Goal: Find specific page/section: Find specific page/section

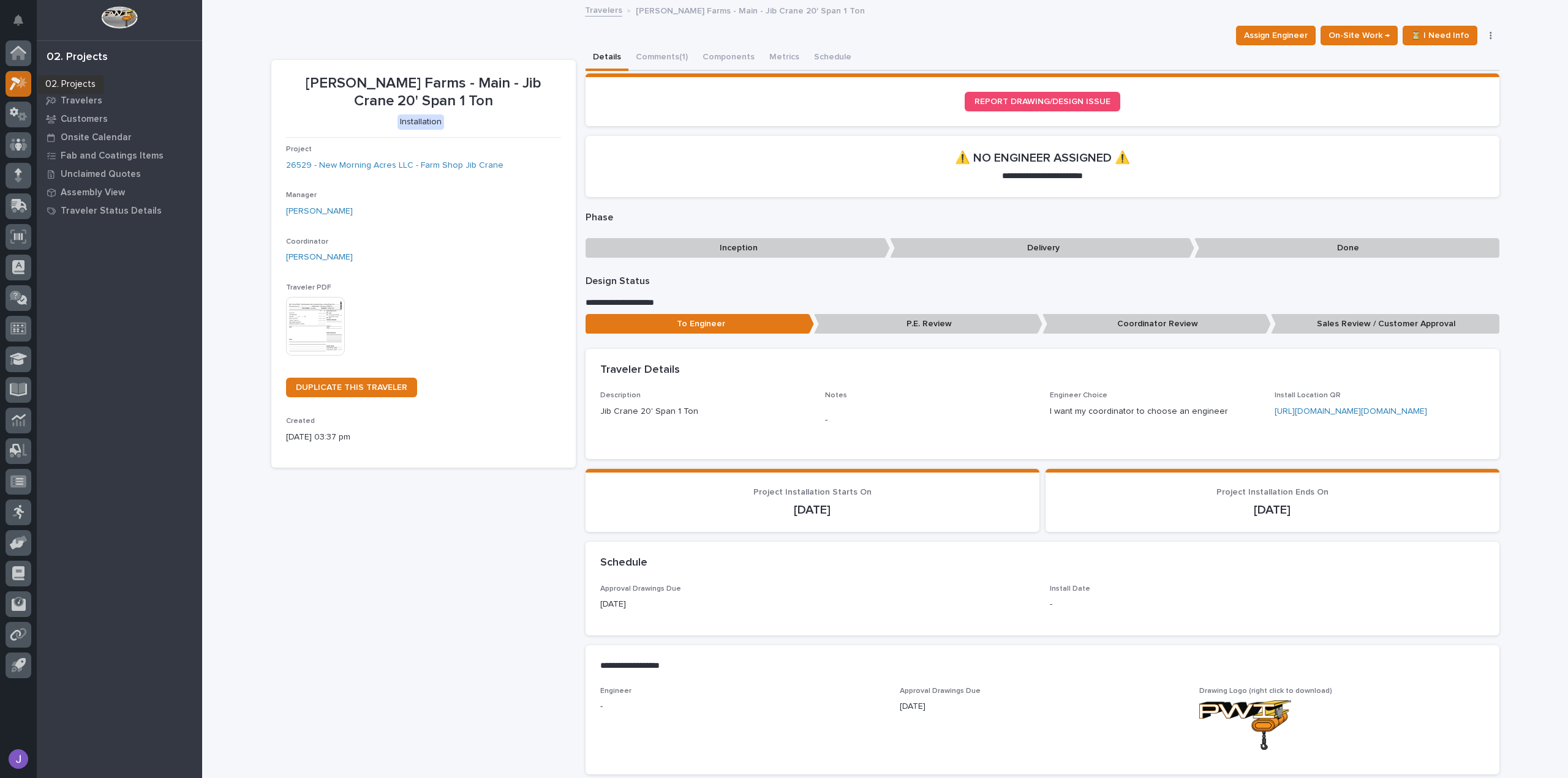
click at [24, 86] on icon at bounding box center [22, 82] width 10 height 12
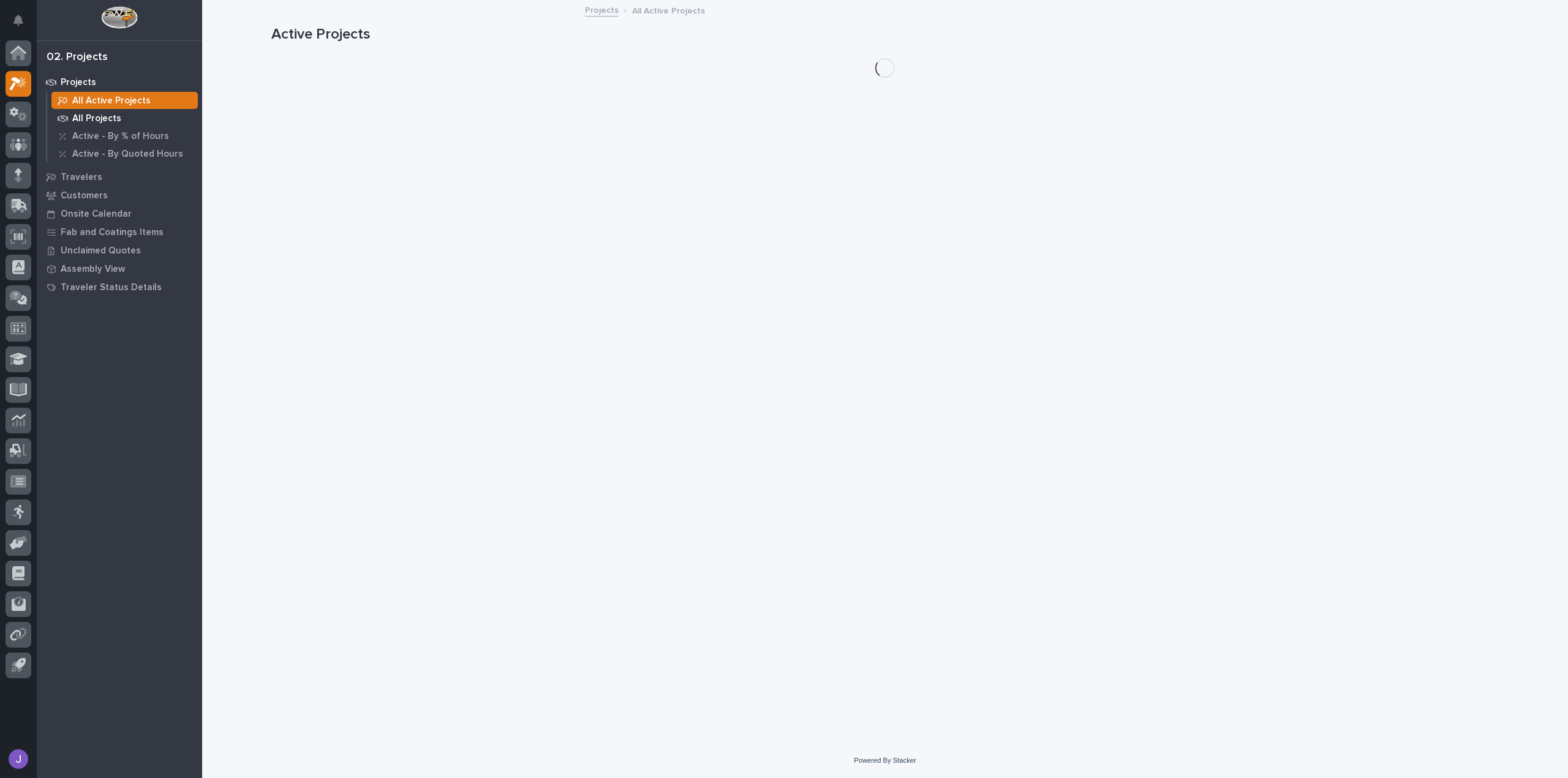
click at [104, 121] on p "All Projects" at bounding box center [97, 119] width 49 height 11
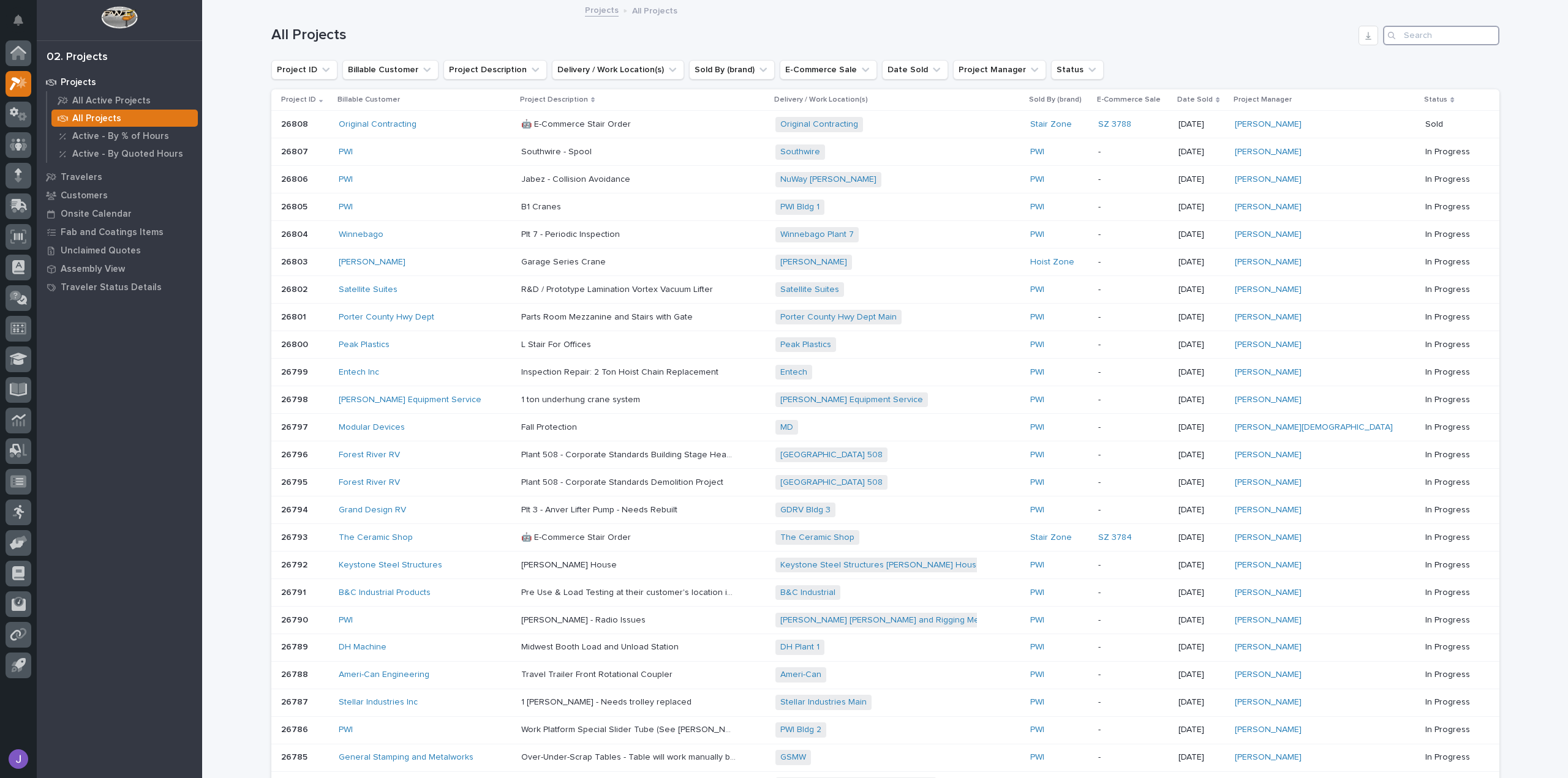
click at [1422, 32] on input "Search" at bounding box center [1440, 35] width 116 height 19
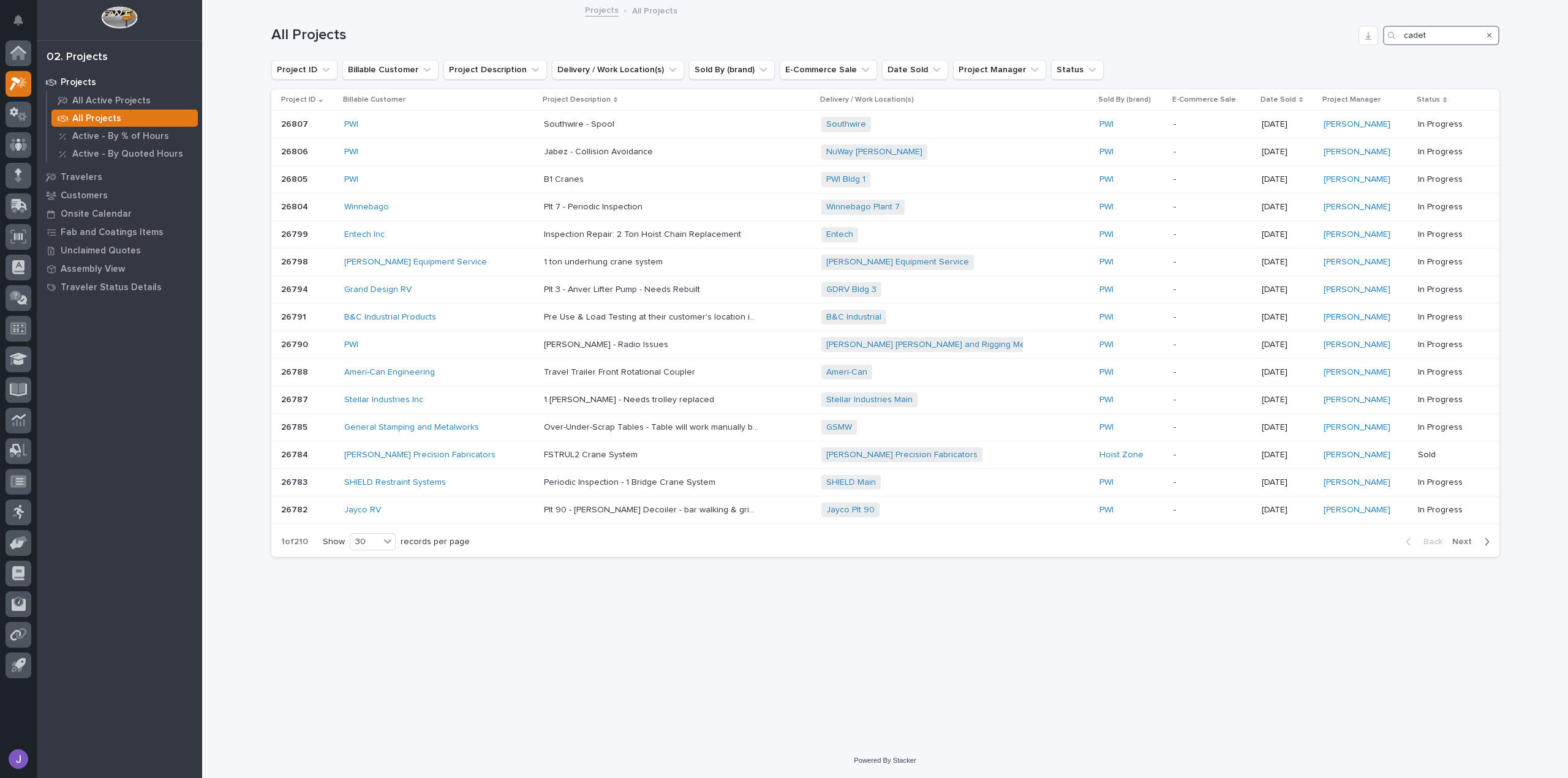
type input "cadet"
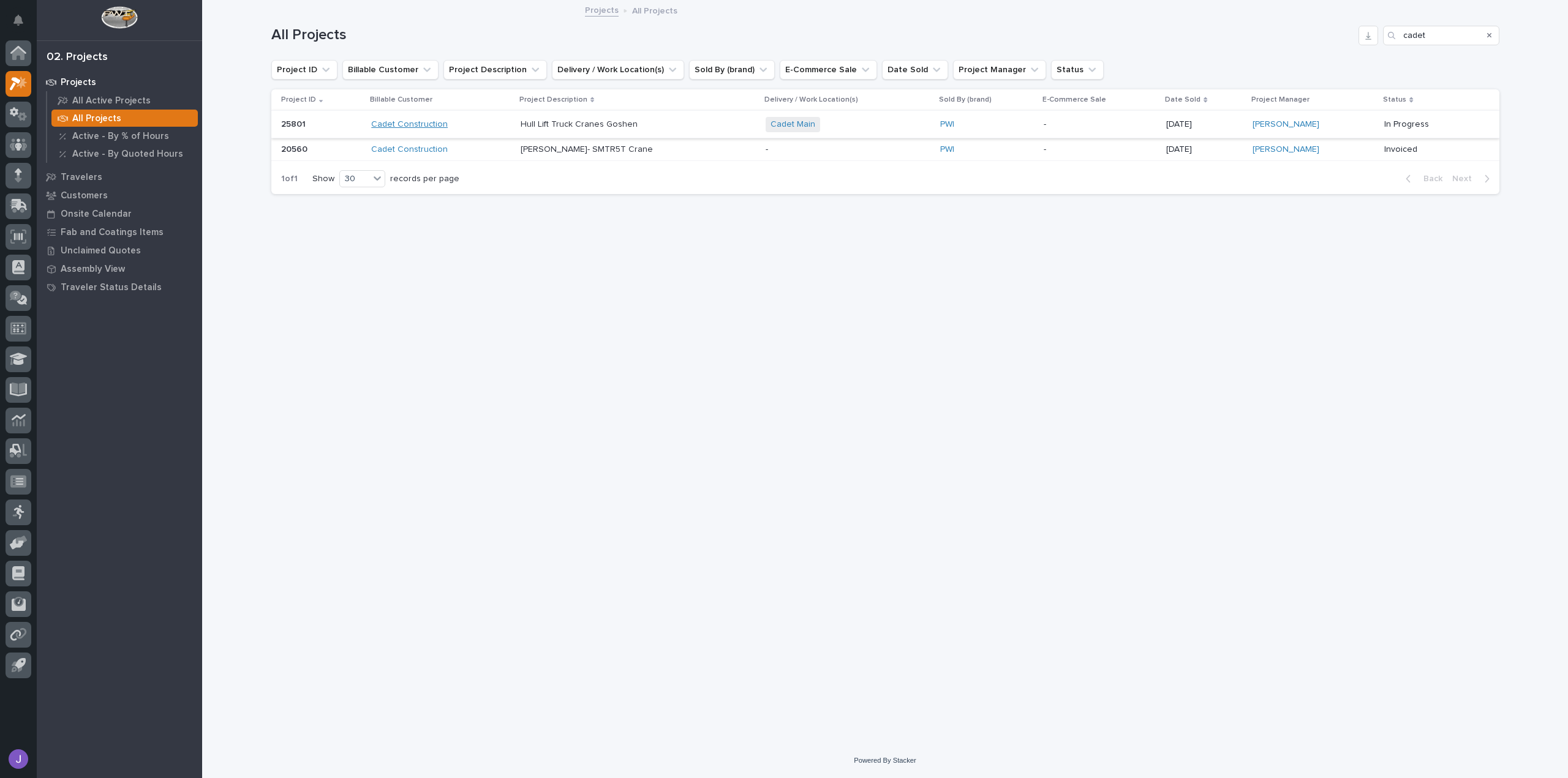
click at [420, 129] on link "Cadet Construction" at bounding box center [409, 124] width 77 height 10
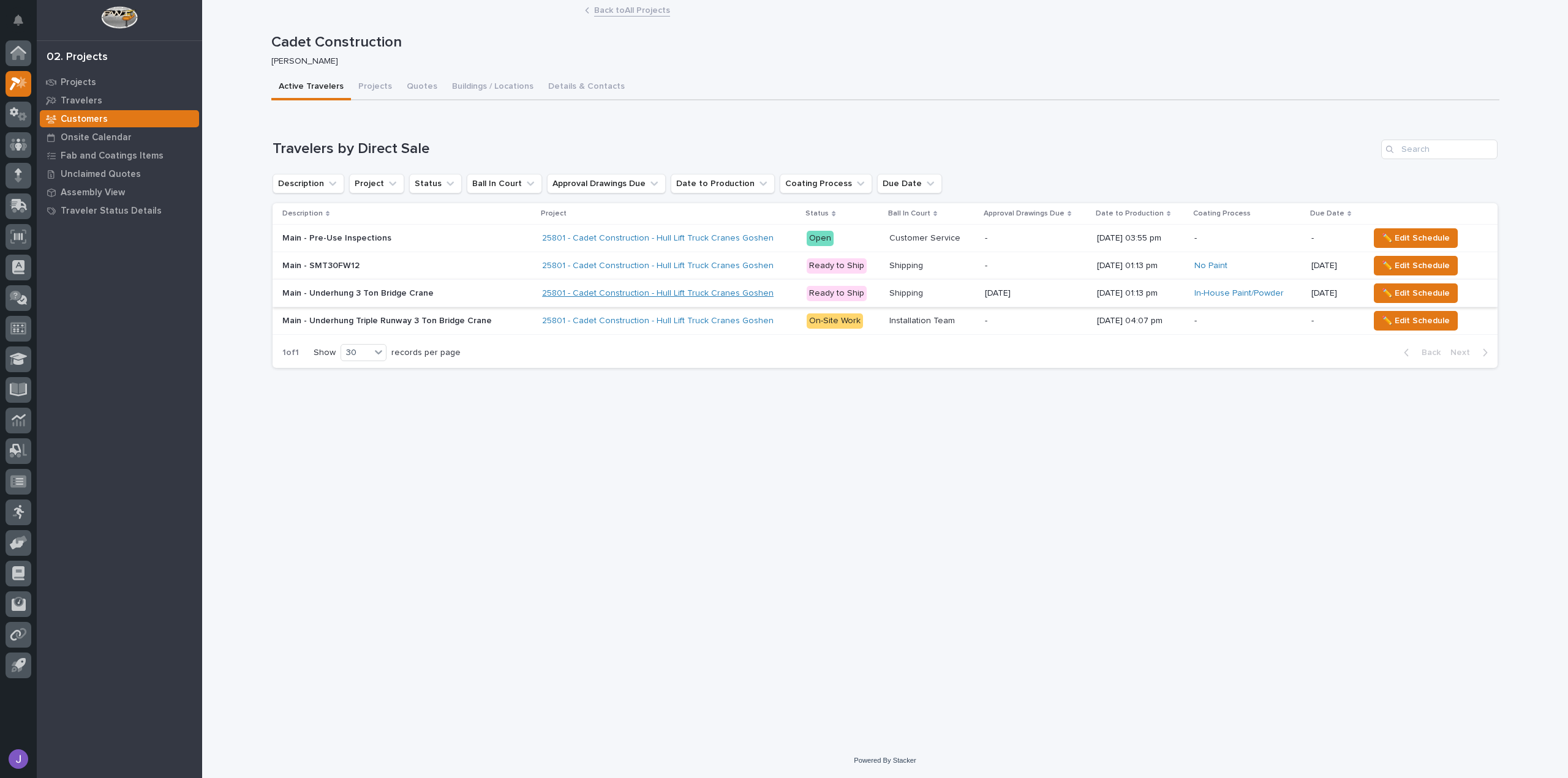
click at [561, 293] on link "25801 - Cadet Construction - Hull Lift Truck Cranes Goshen" at bounding box center [657, 293] width 231 height 10
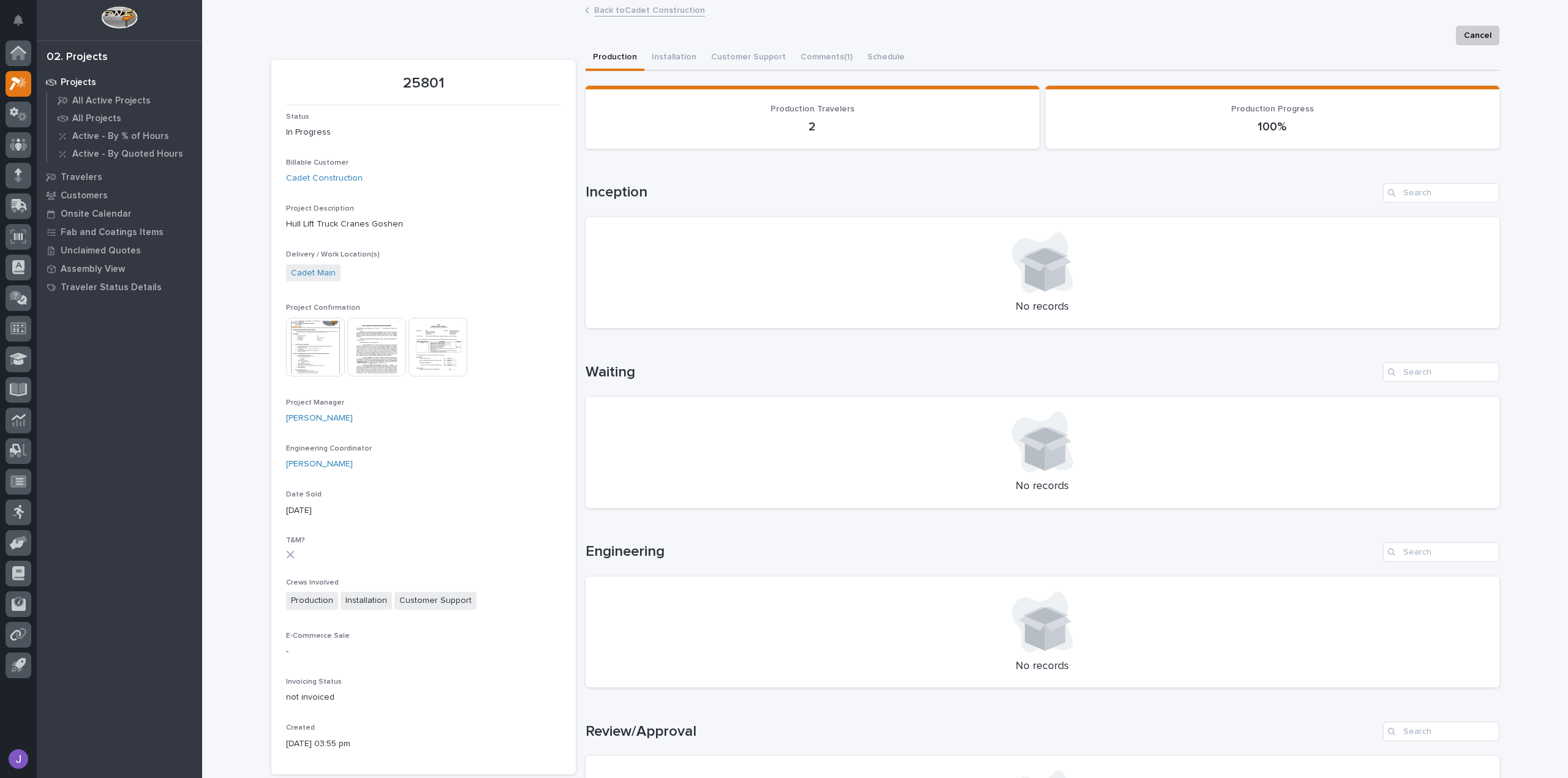
click at [329, 350] on img at bounding box center [315, 347] width 58 height 58
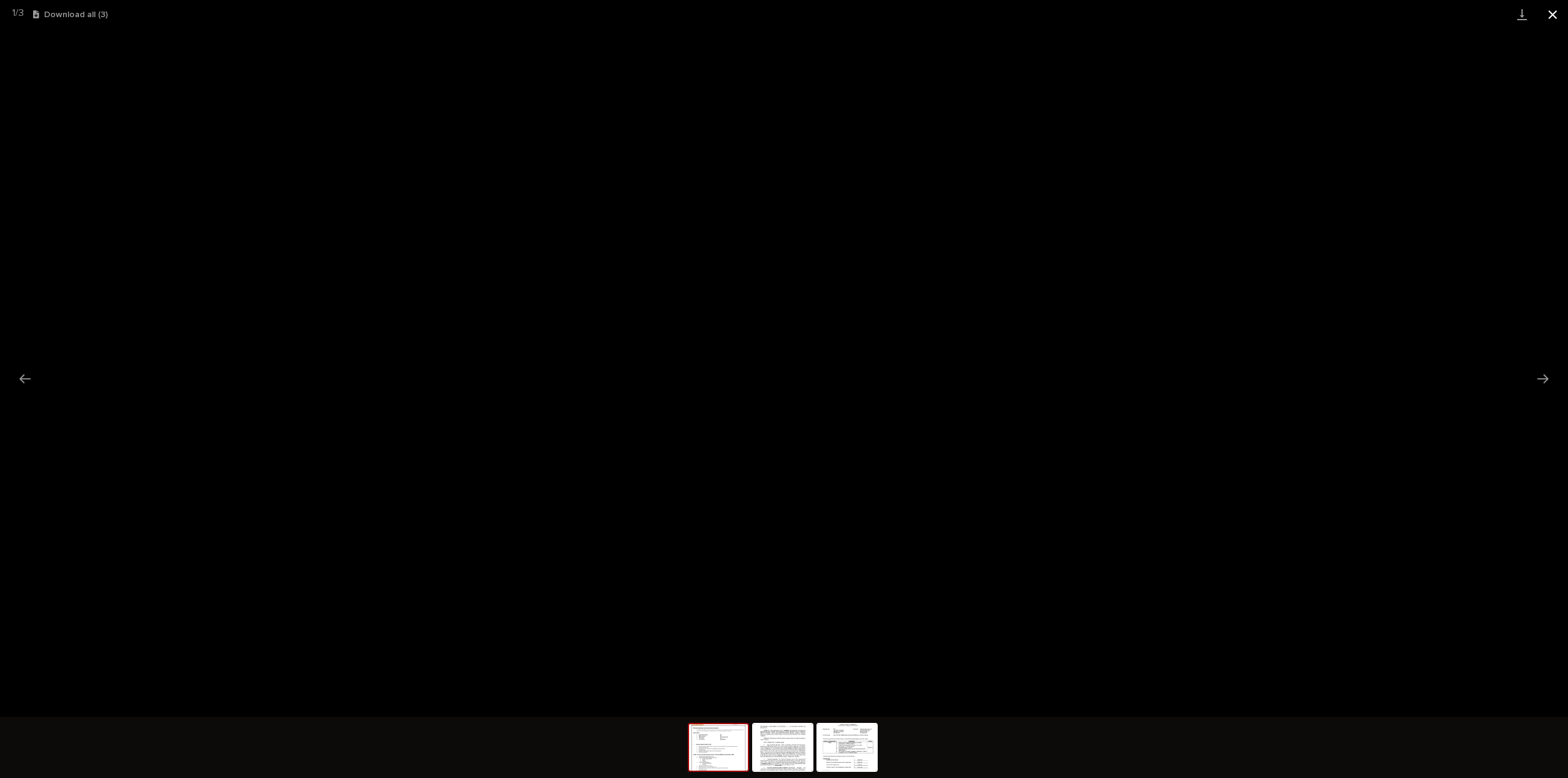
click at [1553, 17] on button "Close gallery" at bounding box center [1553, 14] width 31 height 29
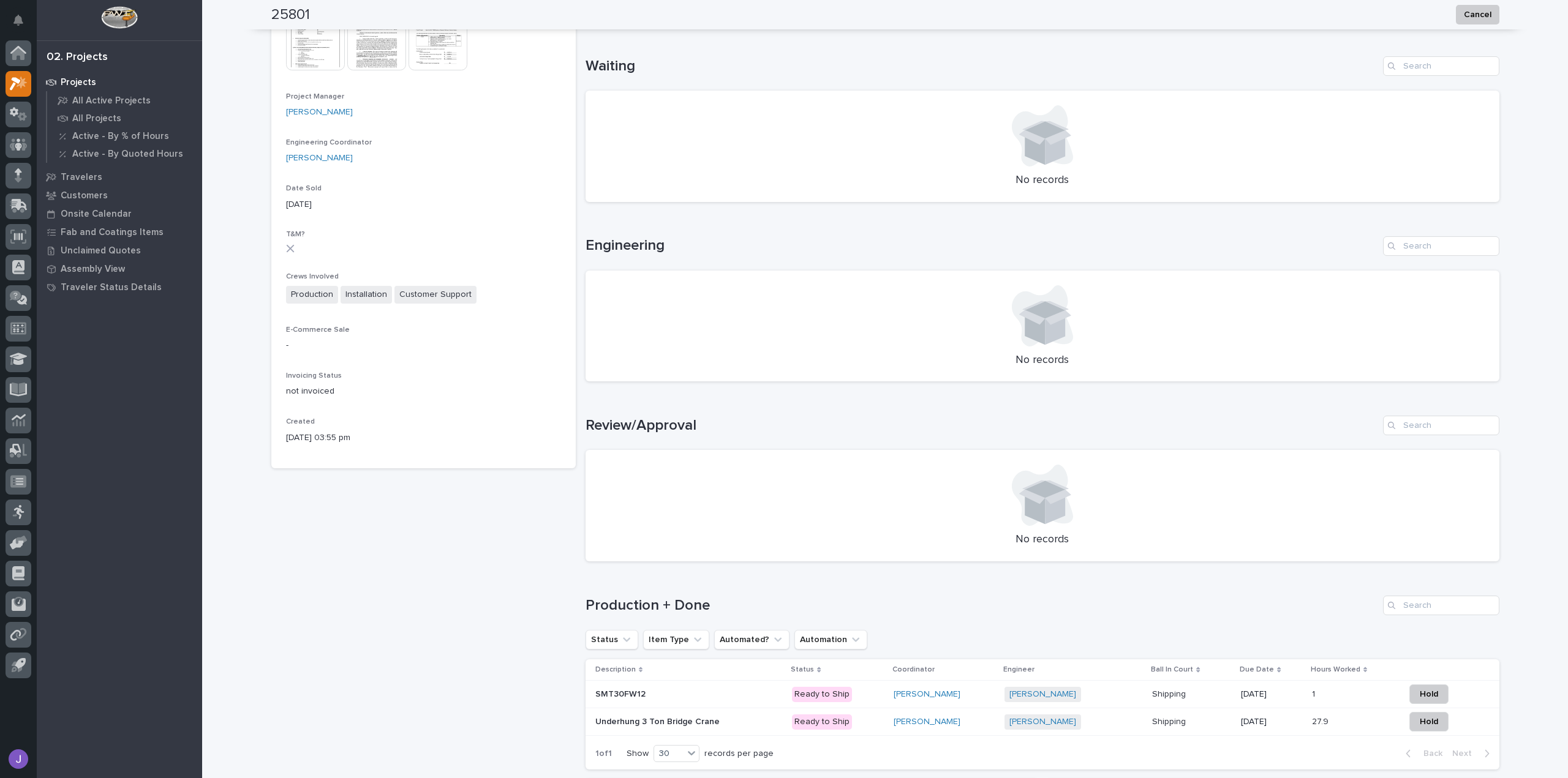
scroll to position [501, 0]
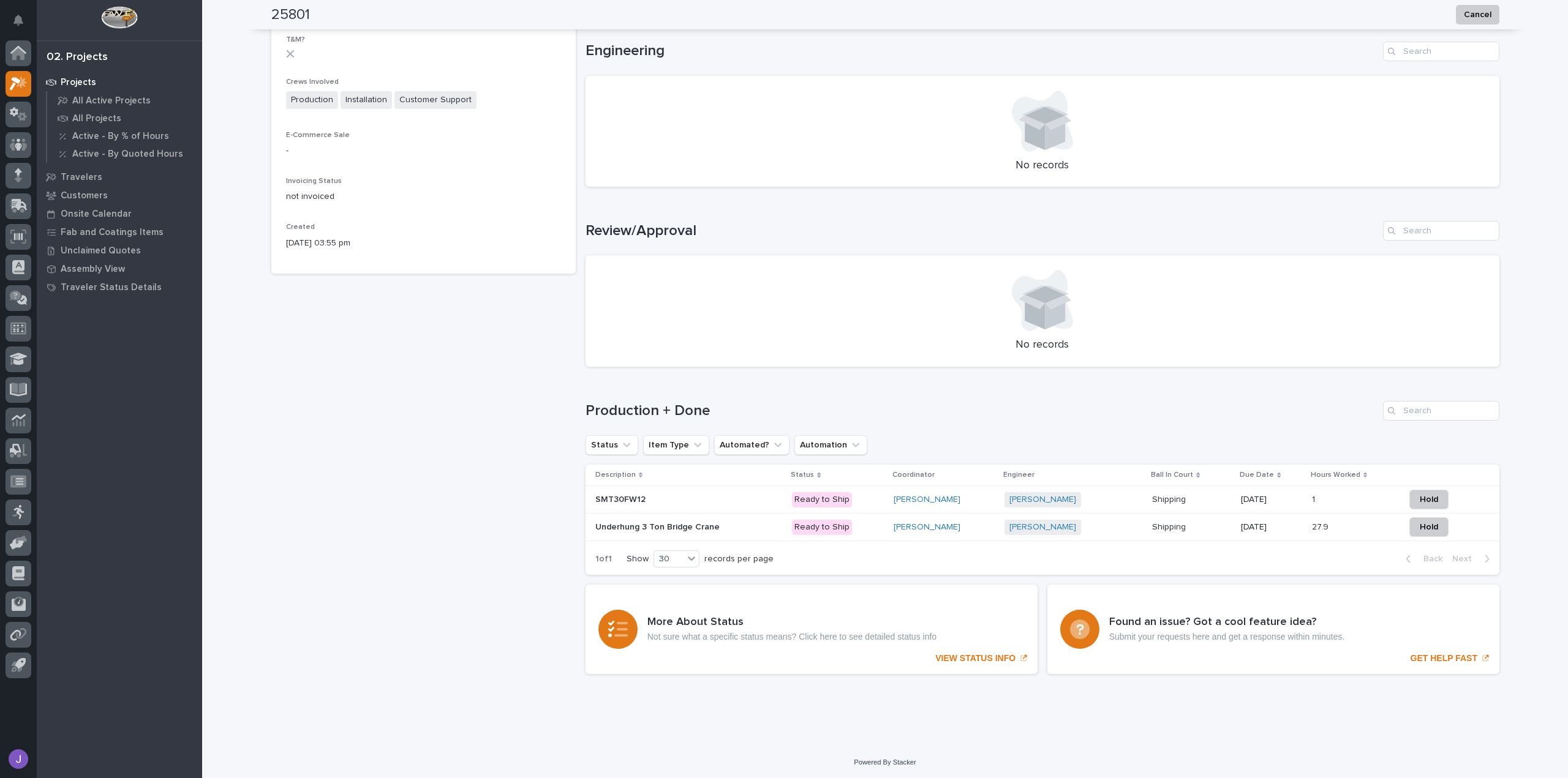
drag, startPoint x: 688, startPoint y: 500, endPoint x: 720, endPoint y: 504, distance: 32.2
click at [720, 504] on p at bounding box center [689, 499] width 188 height 10
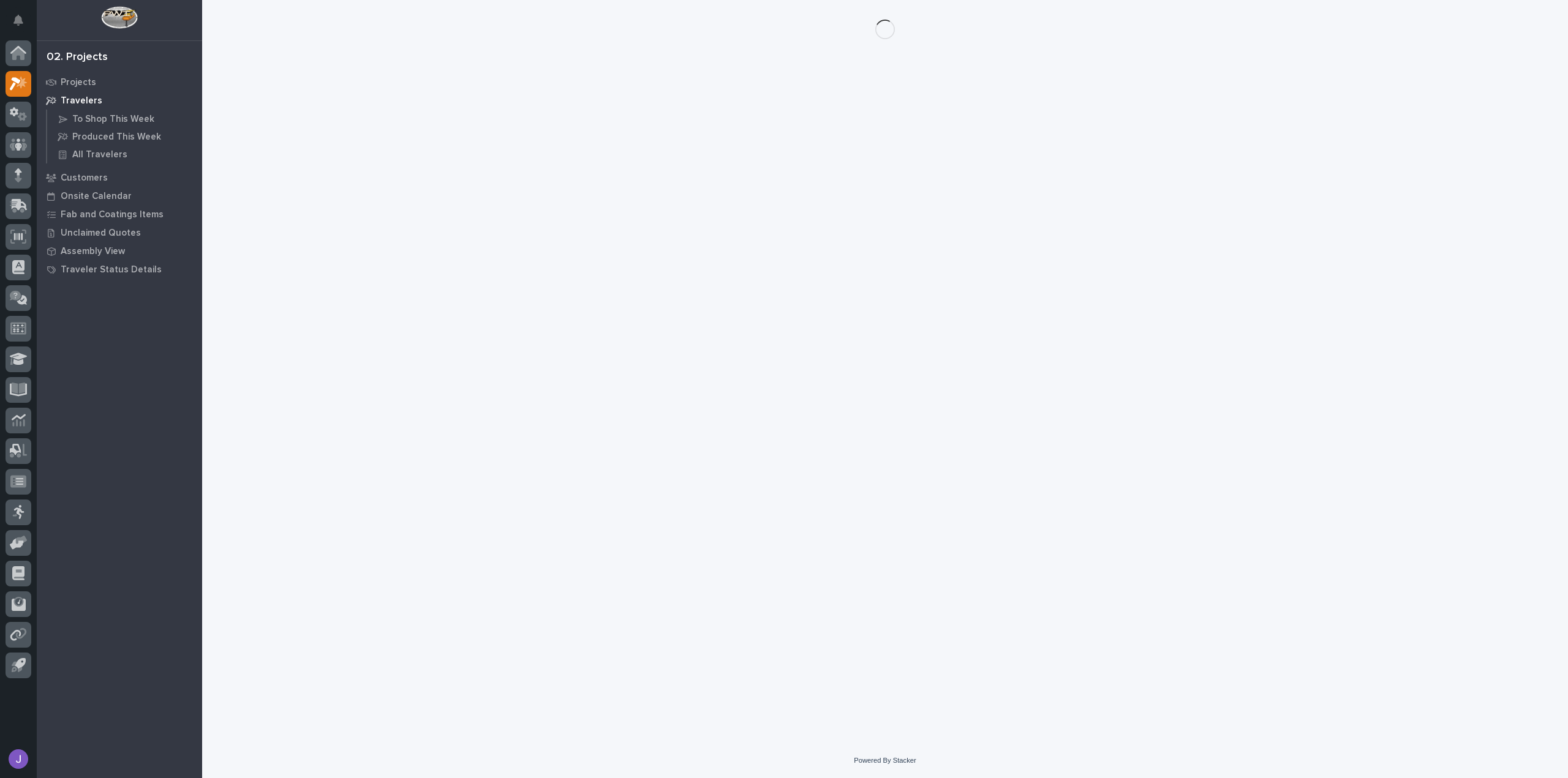
click at [700, 529] on div "Loading... Saving… Loading... Saving…" at bounding box center [885, 356] width 1240 height 713
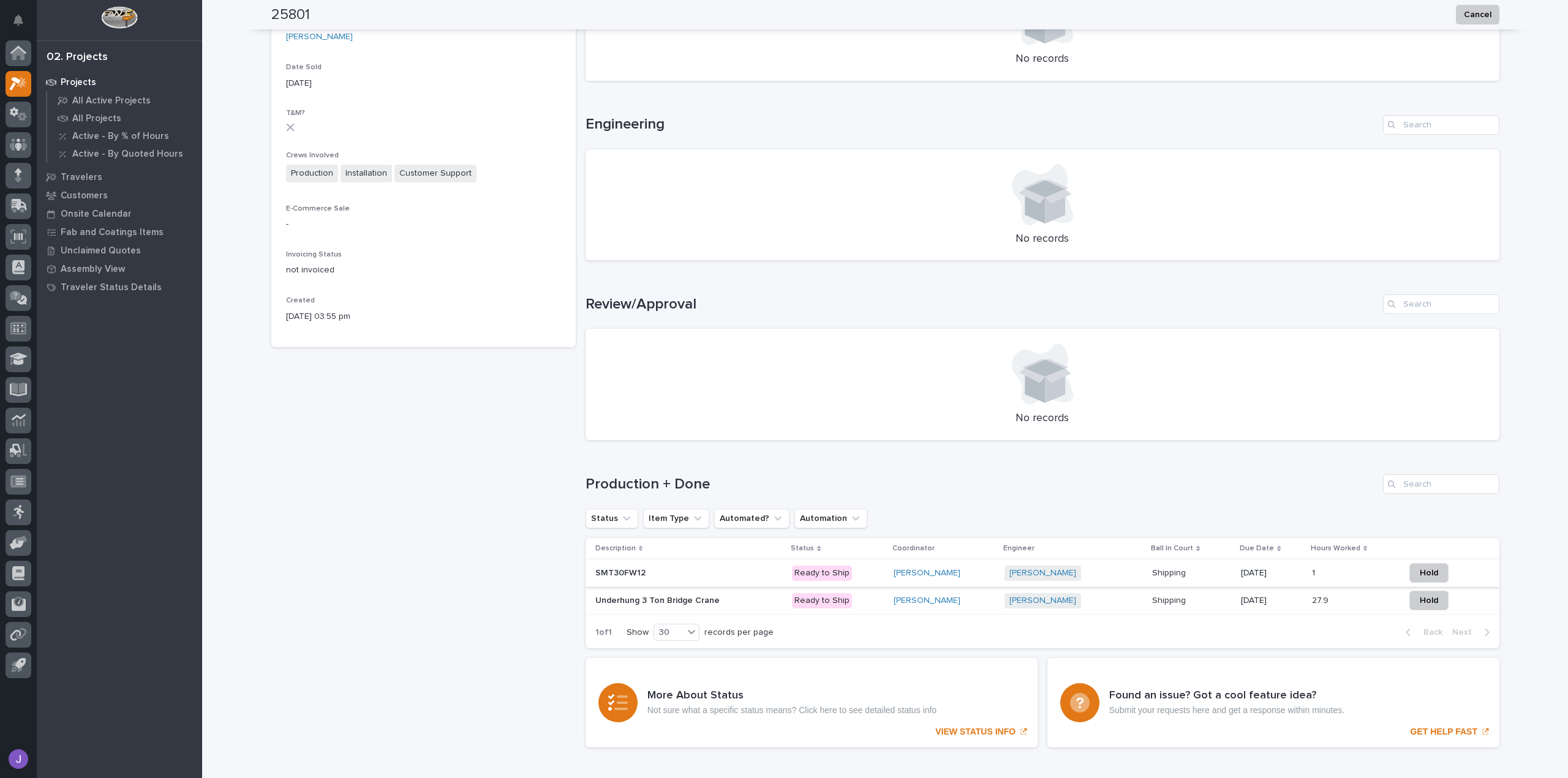
scroll to position [501, 0]
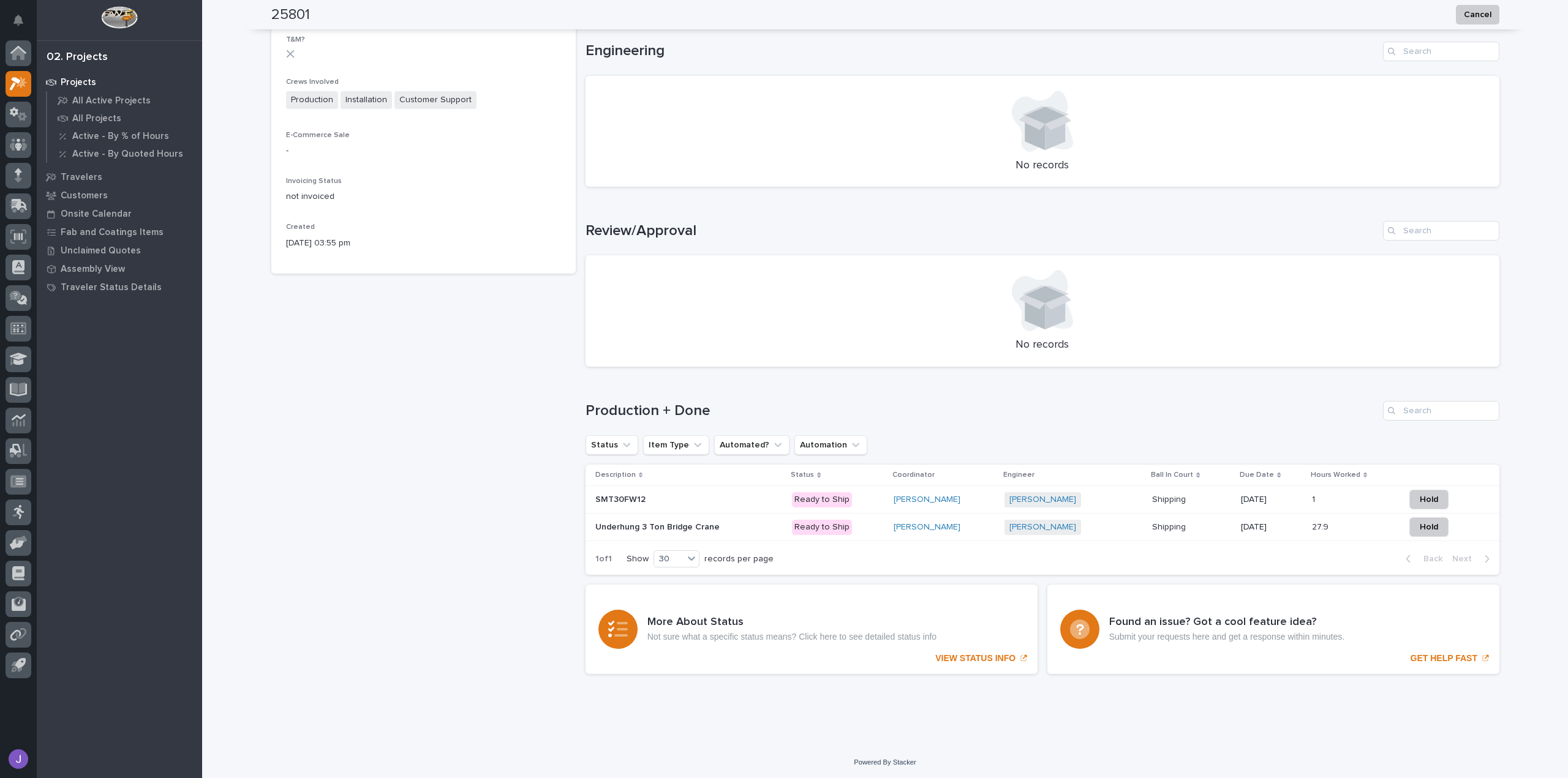
click at [666, 526] on p "Underhung 3 Ton Bridge Crane" at bounding box center [659, 526] width 127 height 13
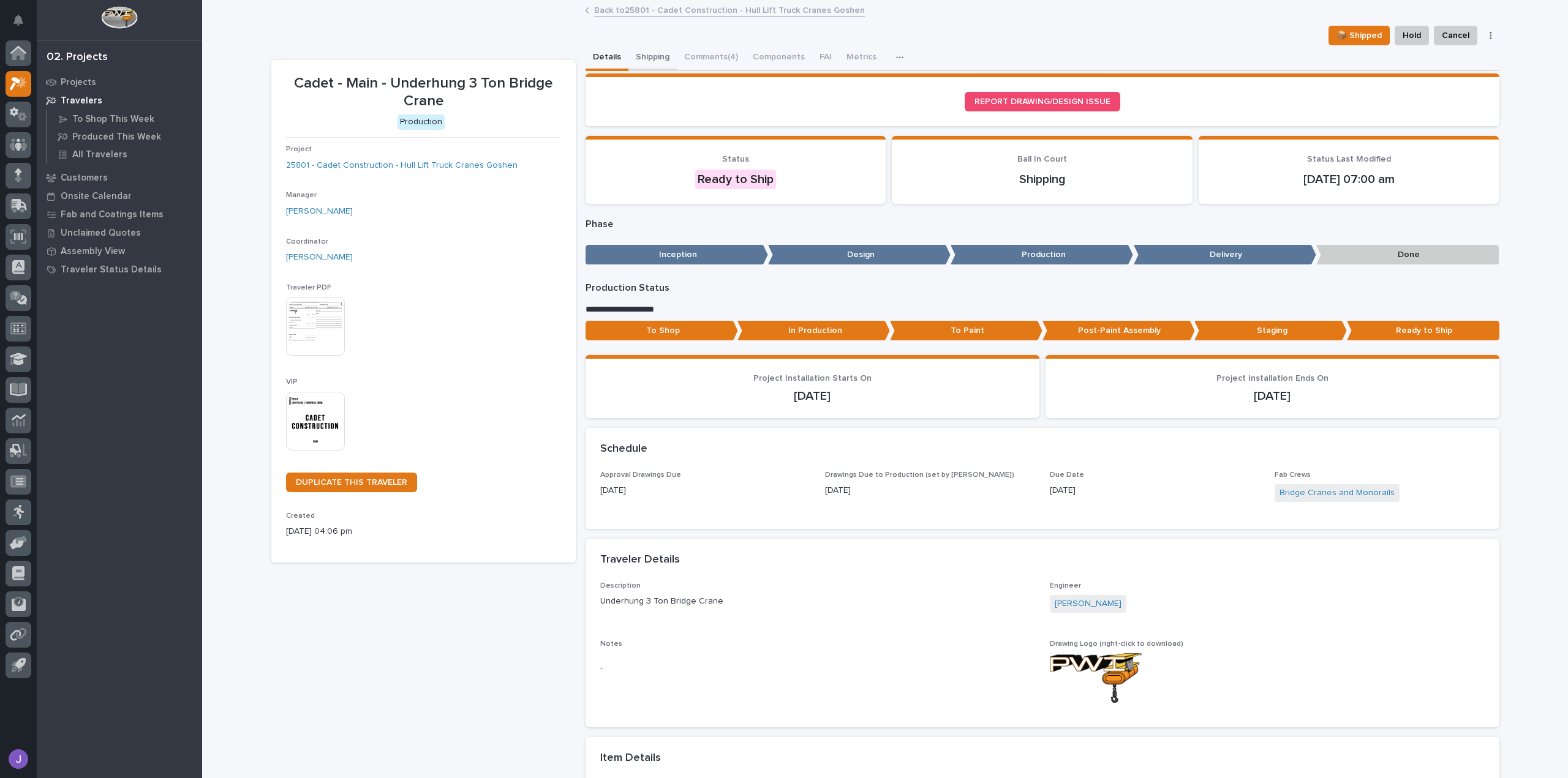
click at [645, 60] on button "Shipping" at bounding box center [653, 58] width 48 height 26
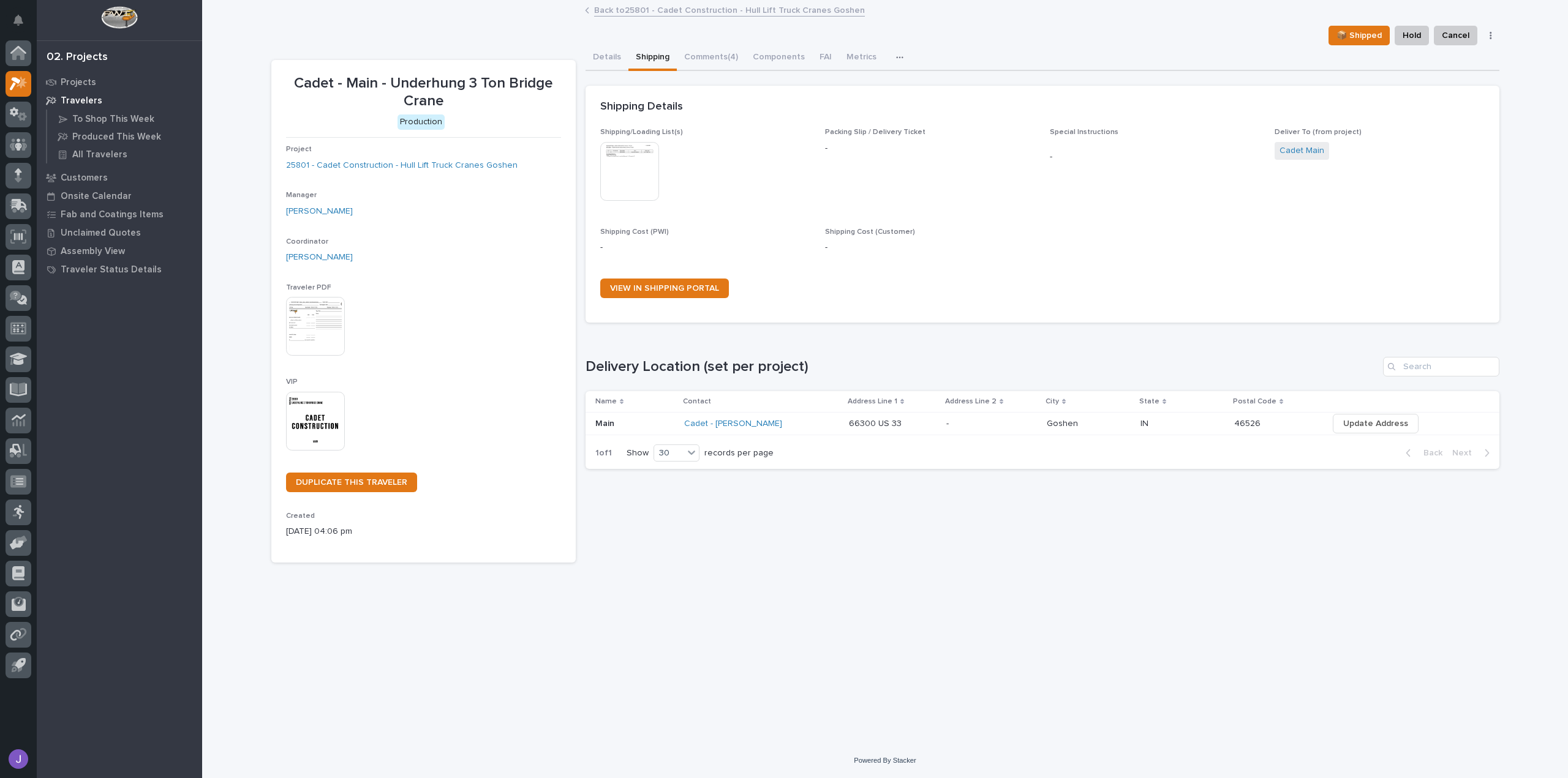
click at [652, 186] on img at bounding box center [629, 171] width 58 height 58
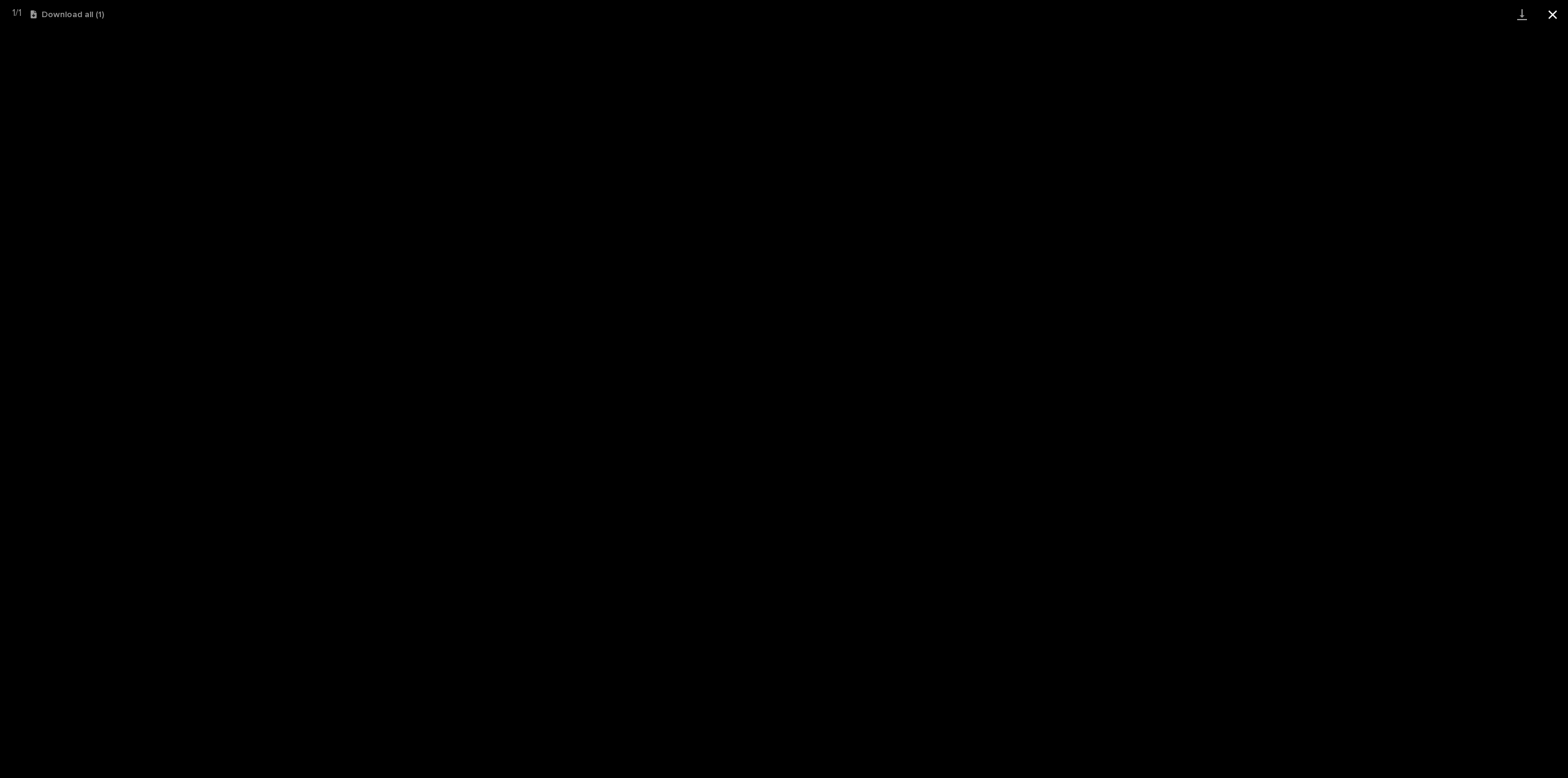
click at [1558, 18] on button "Close gallery" at bounding box center [1553, 14] width 31 height 29
